Goal: Task Accomplishment & Management: Manage account settings

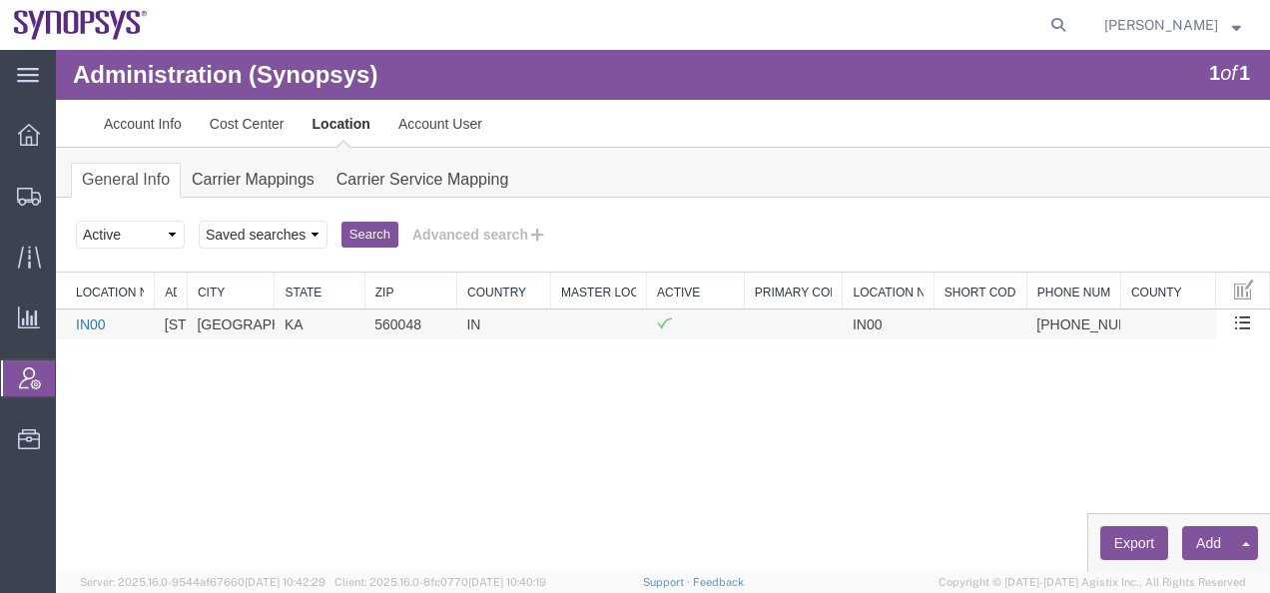
click at [84, 324] on link "IN00" at bounding box center [91, 325] width 30 height 16
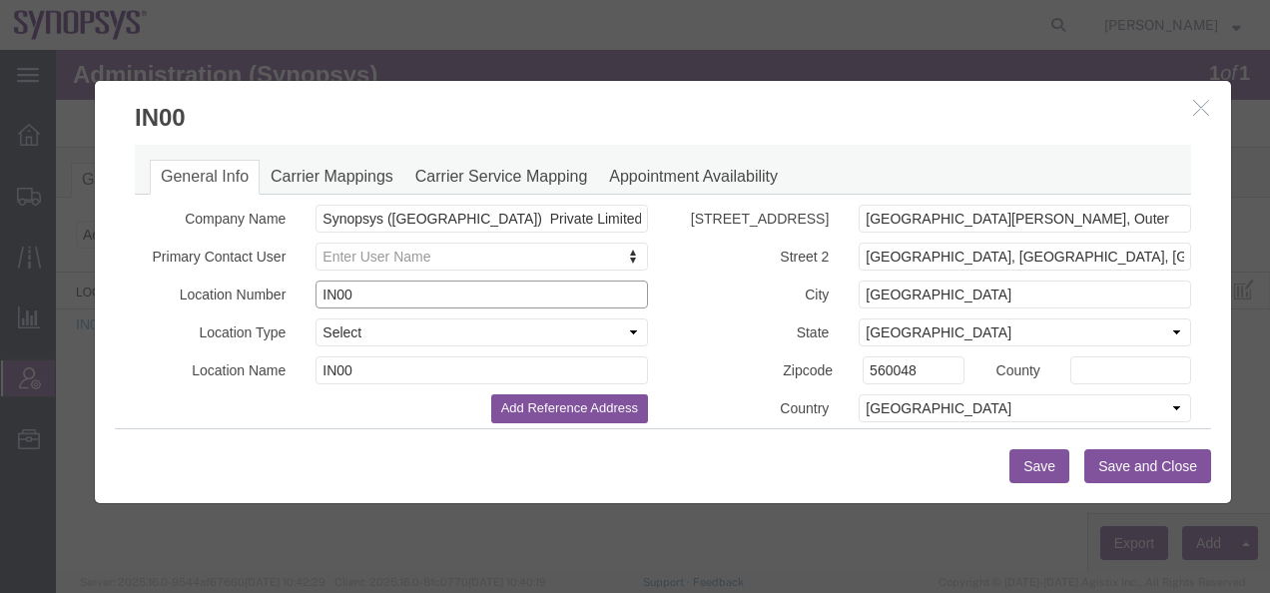
click at [386, 296] on input "IN00" at bounding box center [482, 295] width 333 height 28
type input "IN76"
click at [1023, 462] on button "Save" at bounding box center [1040, 466] width 60 height 34
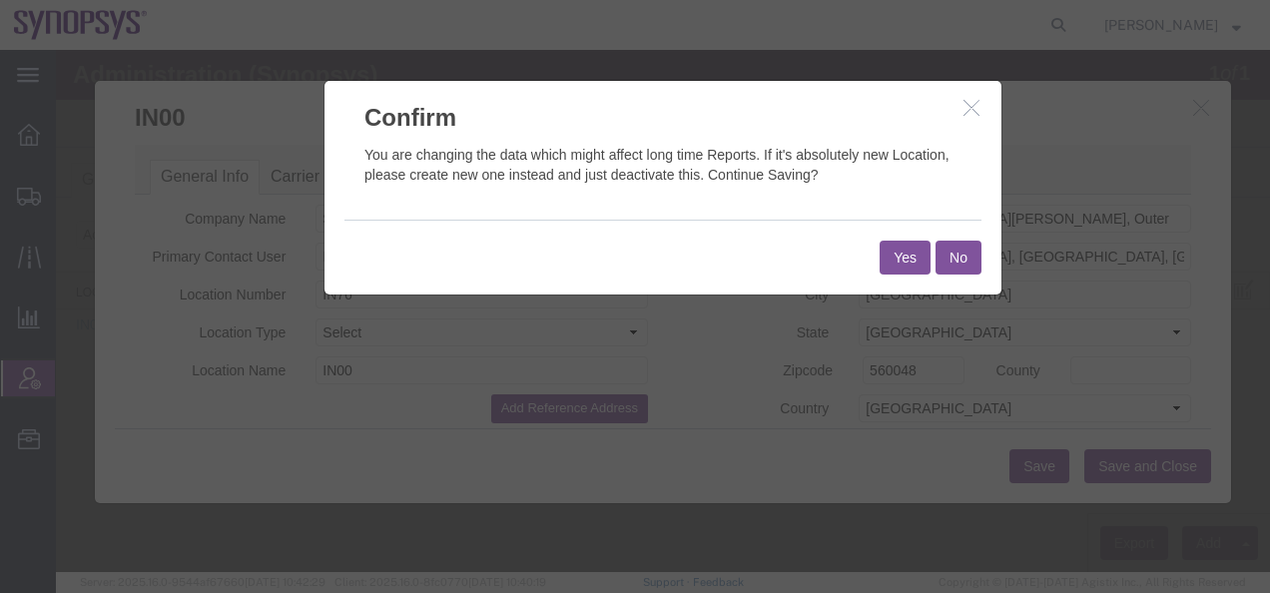
click at [896, 254] on button "Yes" at bounding box center [905, 258] width 51 height 34
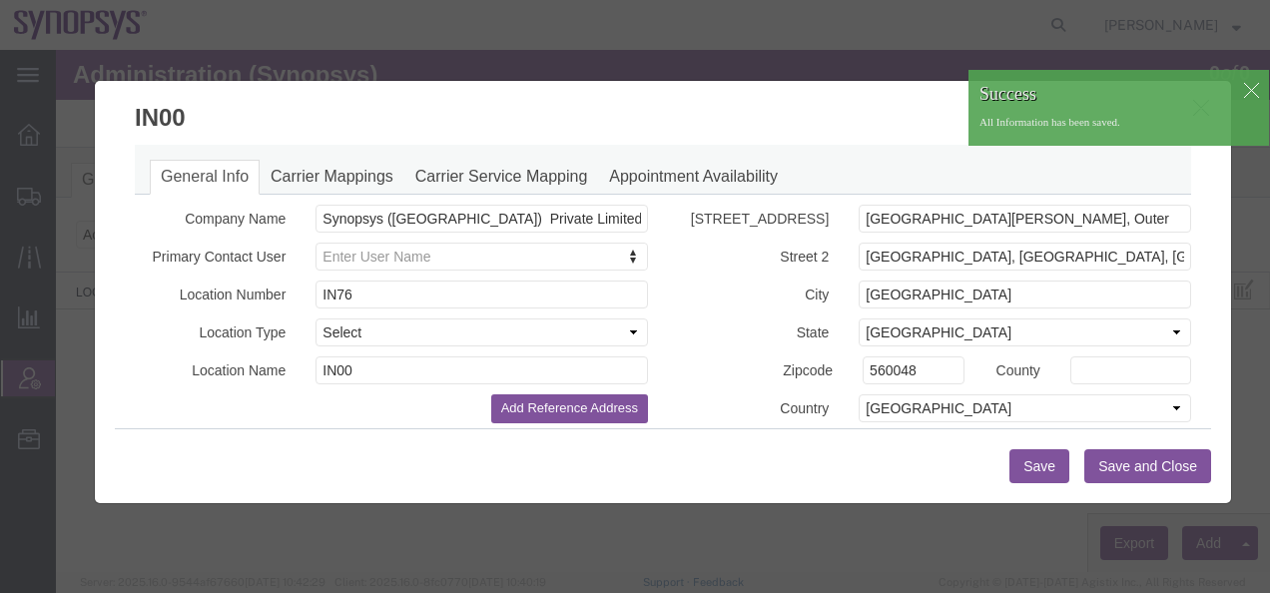
click at [1119, 470] on button "Save and Close" at bounding box center [1147, 466] width 127 height 34
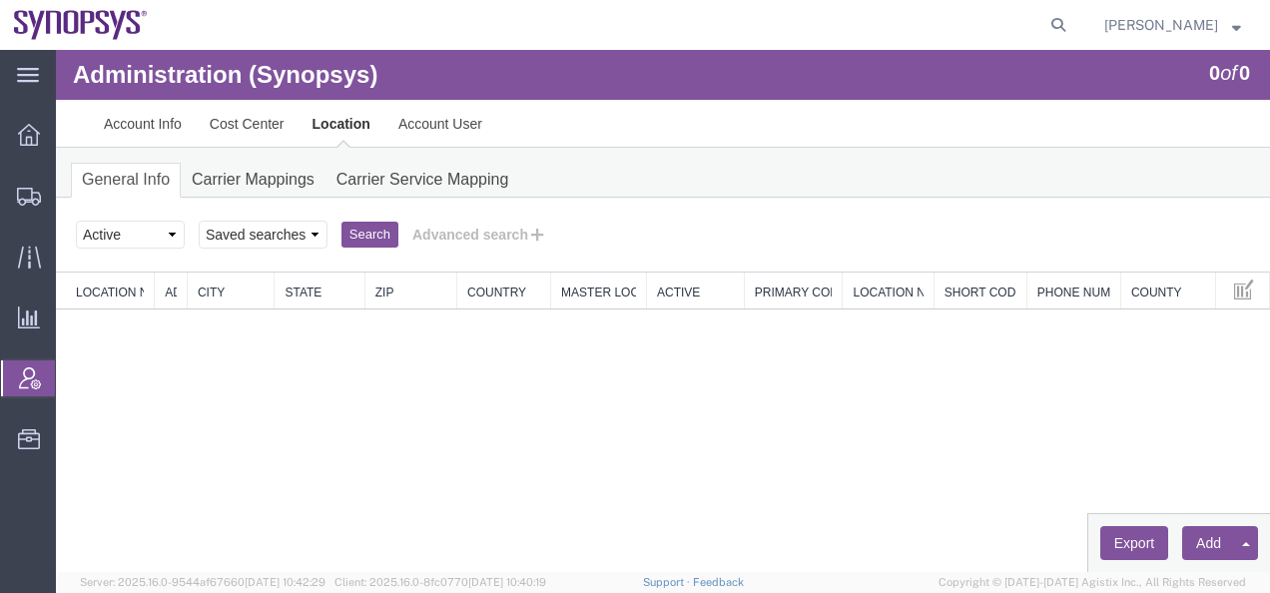
click at [374, 239] on button "Search" at bounding box center [370, 235] width 57 height 26
click at [481, 232] on button "Advanced search" at bounding box center [479, 235] width 163 height 34
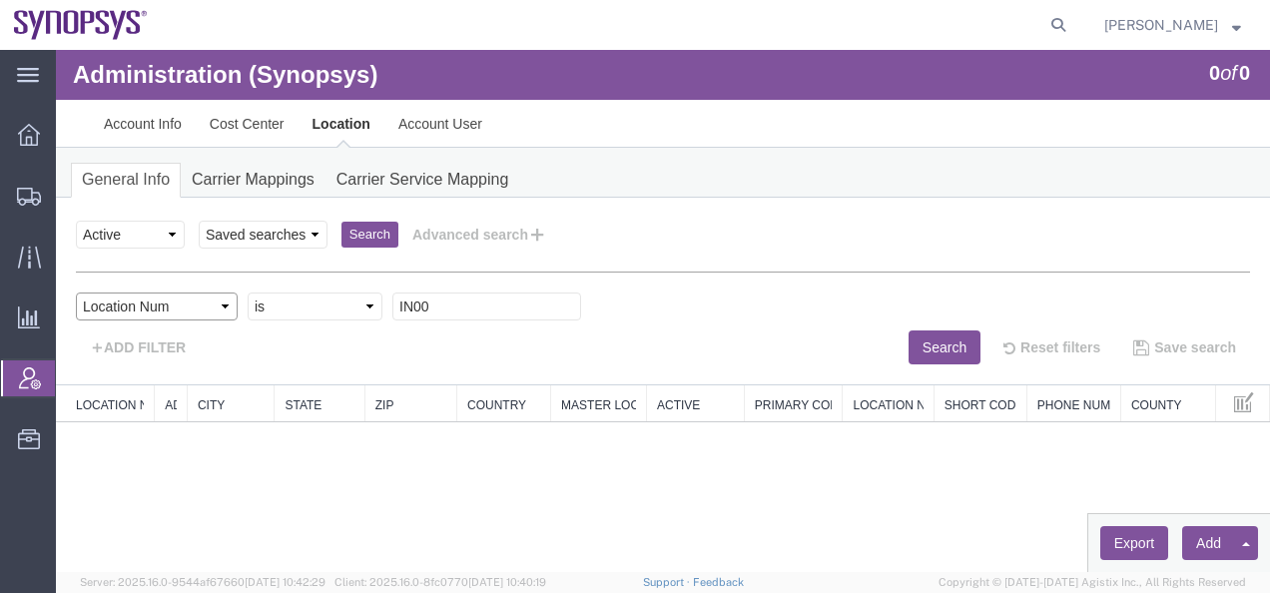
click at [209, 309] on select "Select field Address [GEOGRAPHIC_DATA] Location Name Location Num Master Locati…" at bounding box center [157, 307] width 162 height 28
click at [298, 310] on select "Criterion contains does not contain is is blank is not blank starts with" at bounding box center [315, 307] width 135 height 28
select select "contains"
click at [248, 293] on select "Criterion contains does not contain is is blank is not blank starts with" at bounding box center [315, 307] width 135 height 28
type input "IN"
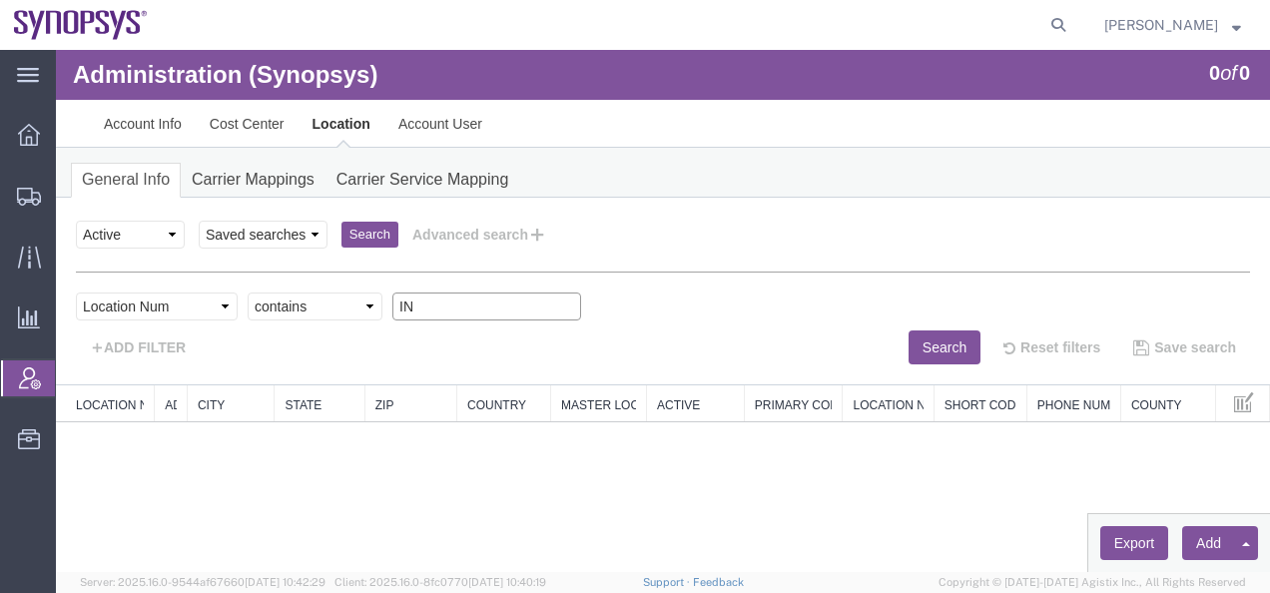
click at [453, 304] on input "IN" at bounding box center [486, 307] width 189 height 28
click at [929, 343] on button "Search" at bounding box center [945, 348] width 72 height 34
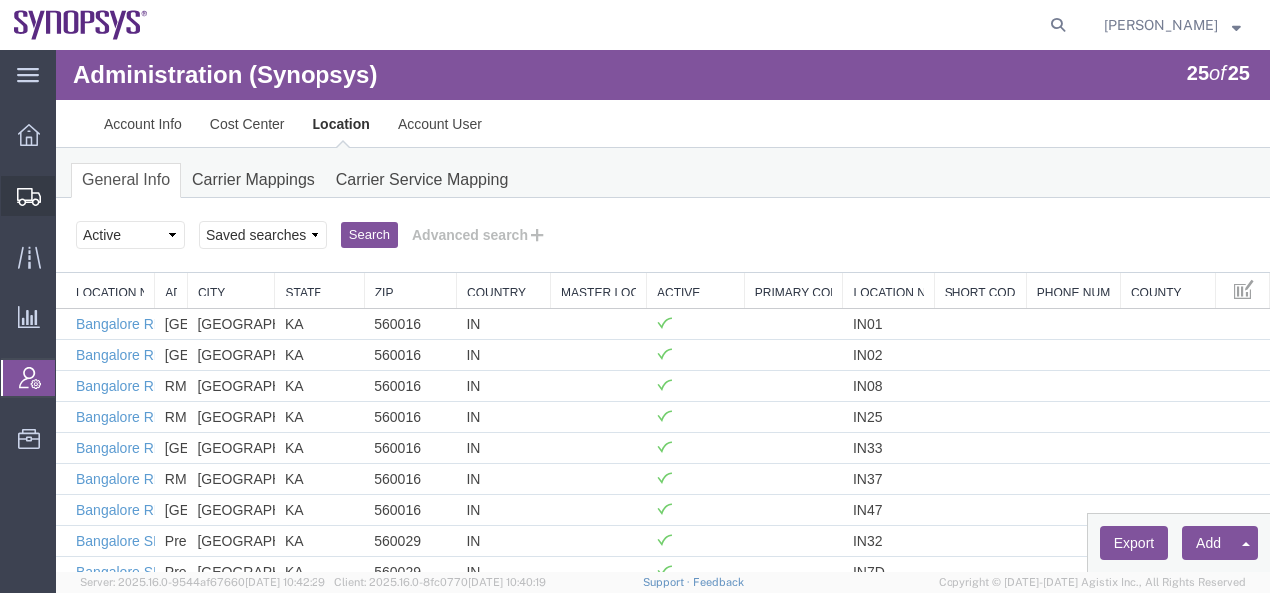
click at [22, 191] on icon at bounding box center [29, 197] width 24 height 18
